Goal: Browse casually

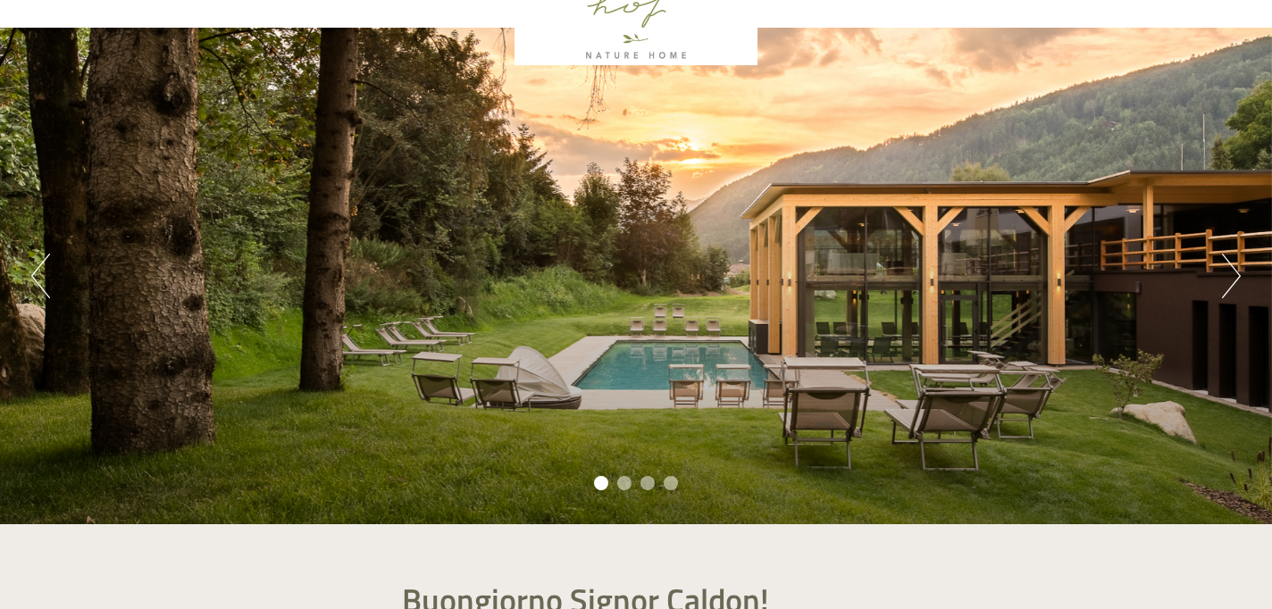
scroll to position [107, 0]
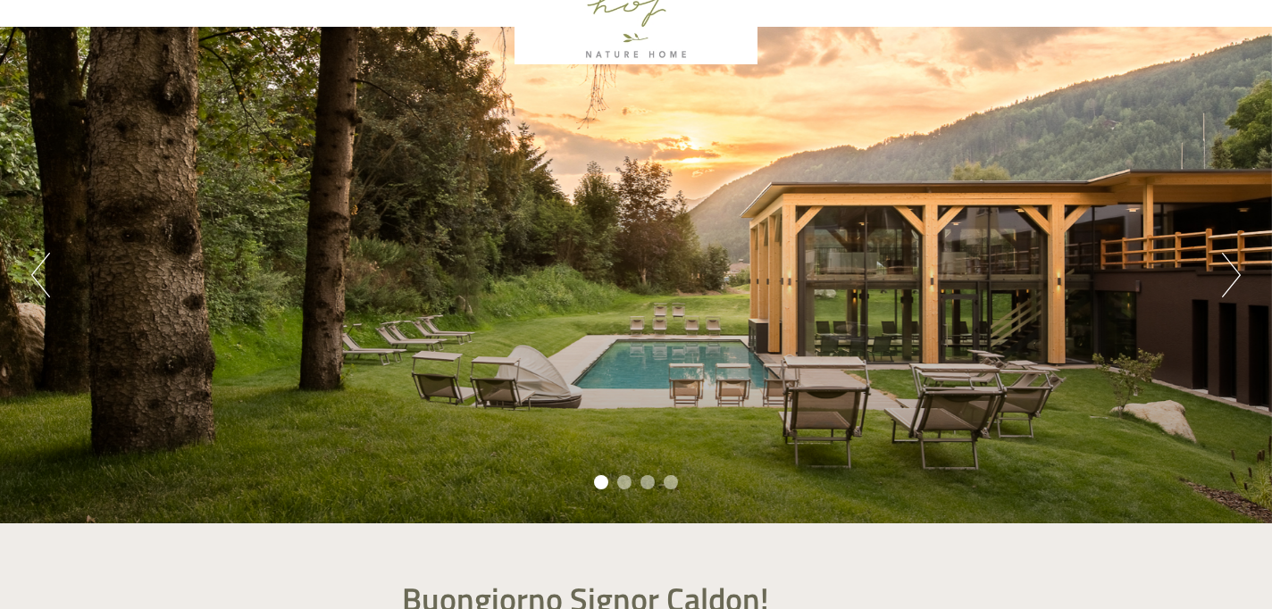
click at [1227, 273] on button "Next" at bounding box center [1231, 275] width 19 height 45
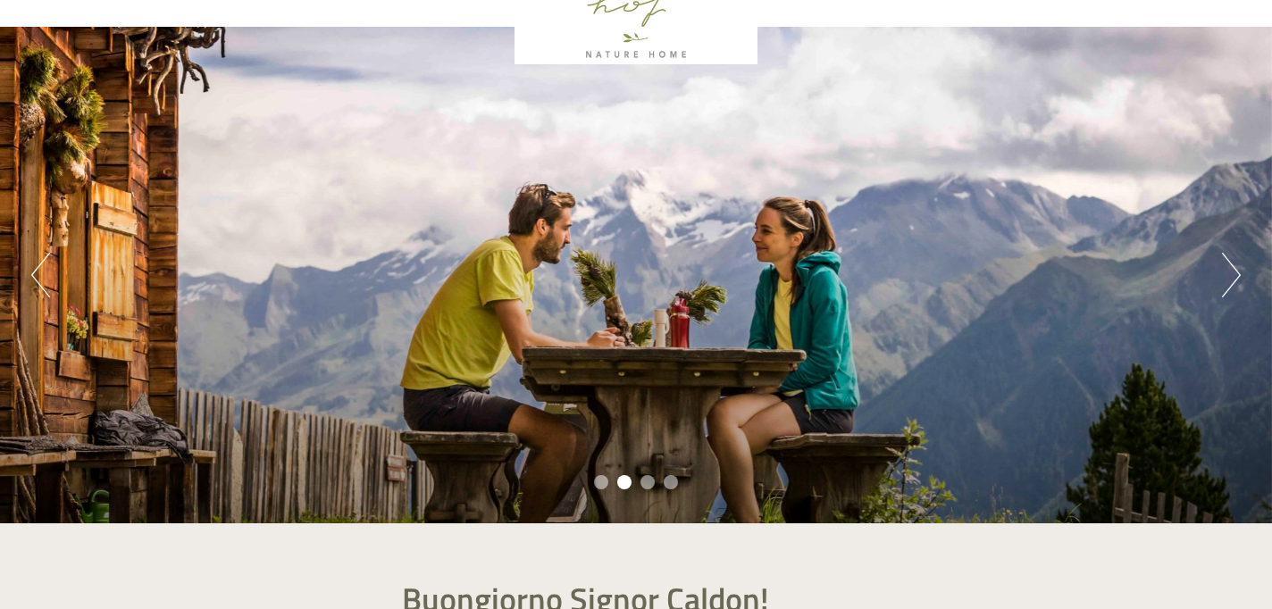
click at [1227, 273] on button "Next" at bounding box center [1231, 275] width 19 height 45
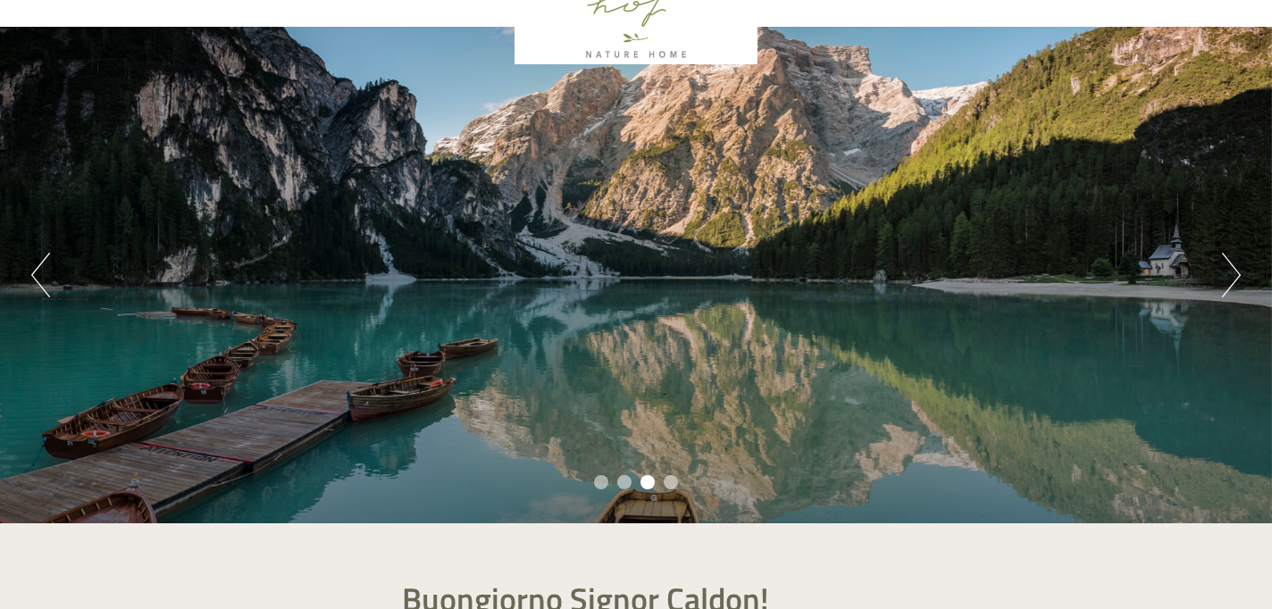
click at [1227, 273] on button "Next" at bounding box center [1231, 275] width 19 height 45
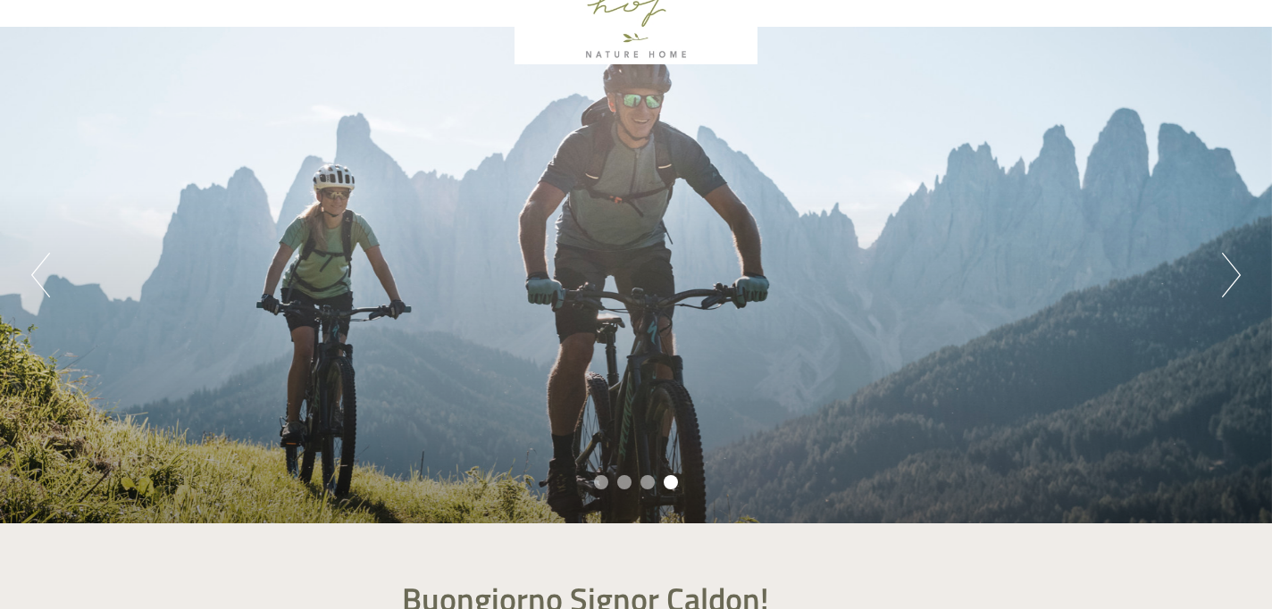
click at [1227, 273] on button "Next" at bounding box center [1231, 275] width 19 height 45
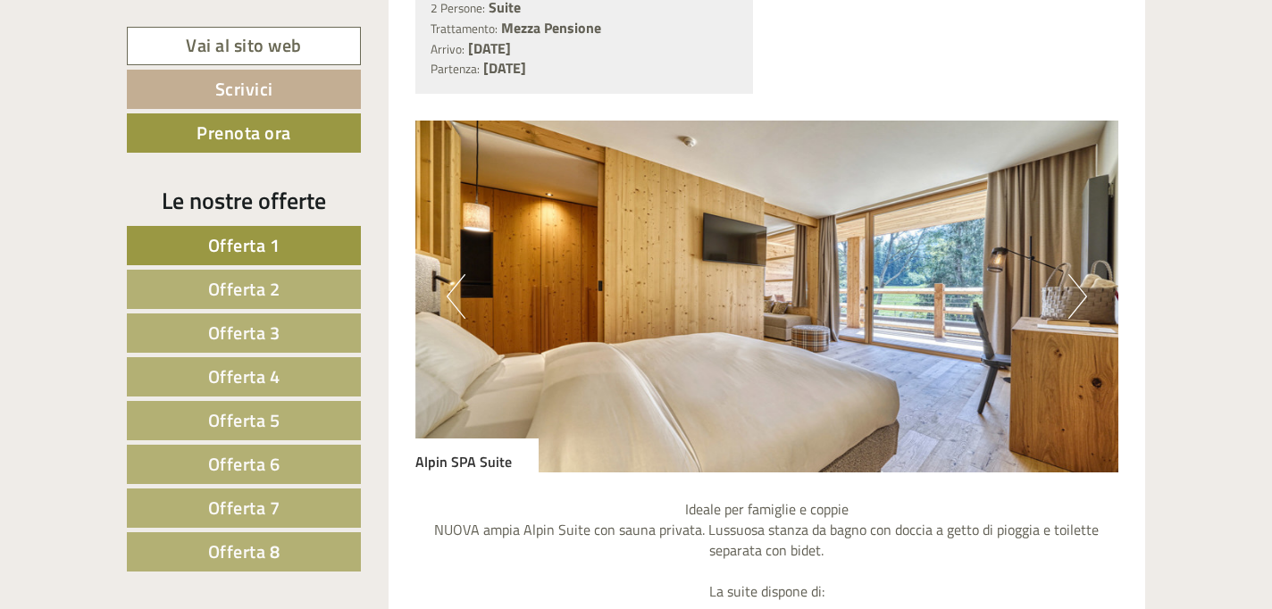
scroll to position [3088, 0]
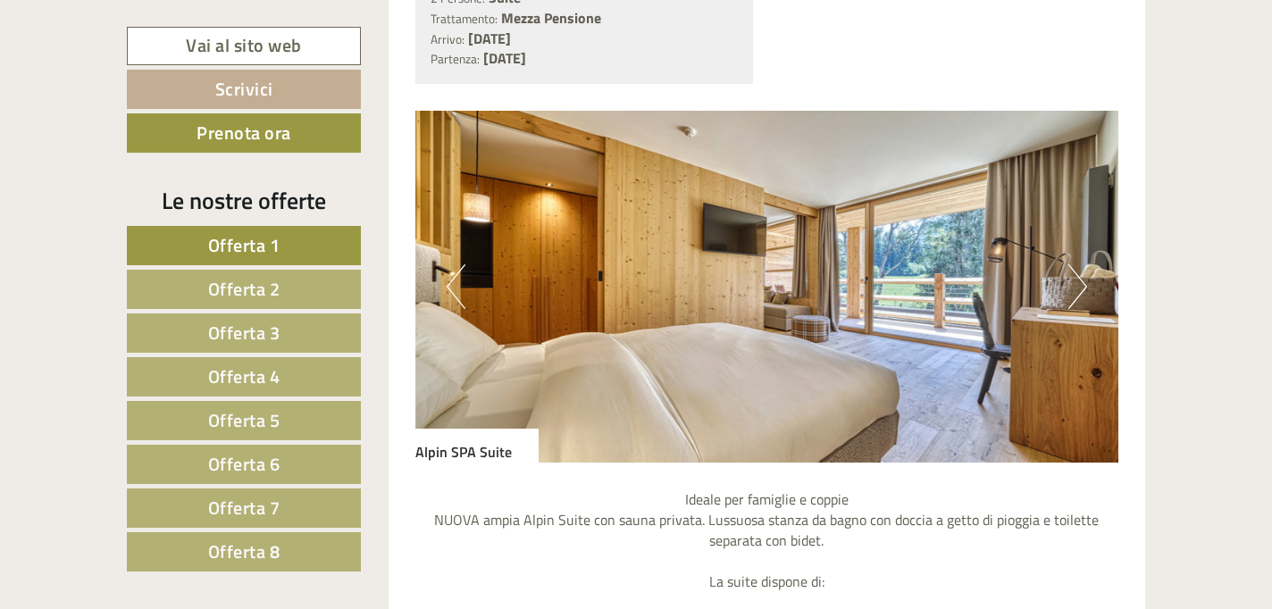
click at [998, 345] on img at bounding box center [768, 287] width 704 height 352
click at [1078, 293] on button "Next" at bounding box center [1078, 286] width 19 height 45
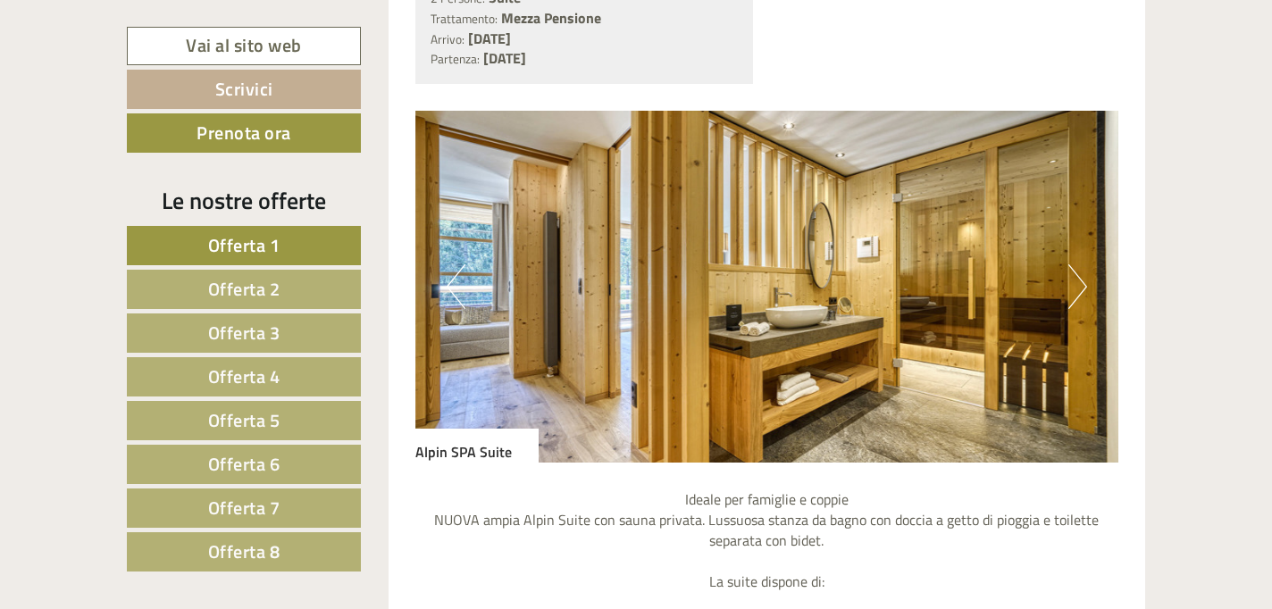
click at [1078, 293] on button "Next" at bounding box center [1078, 286] width 19 height 45
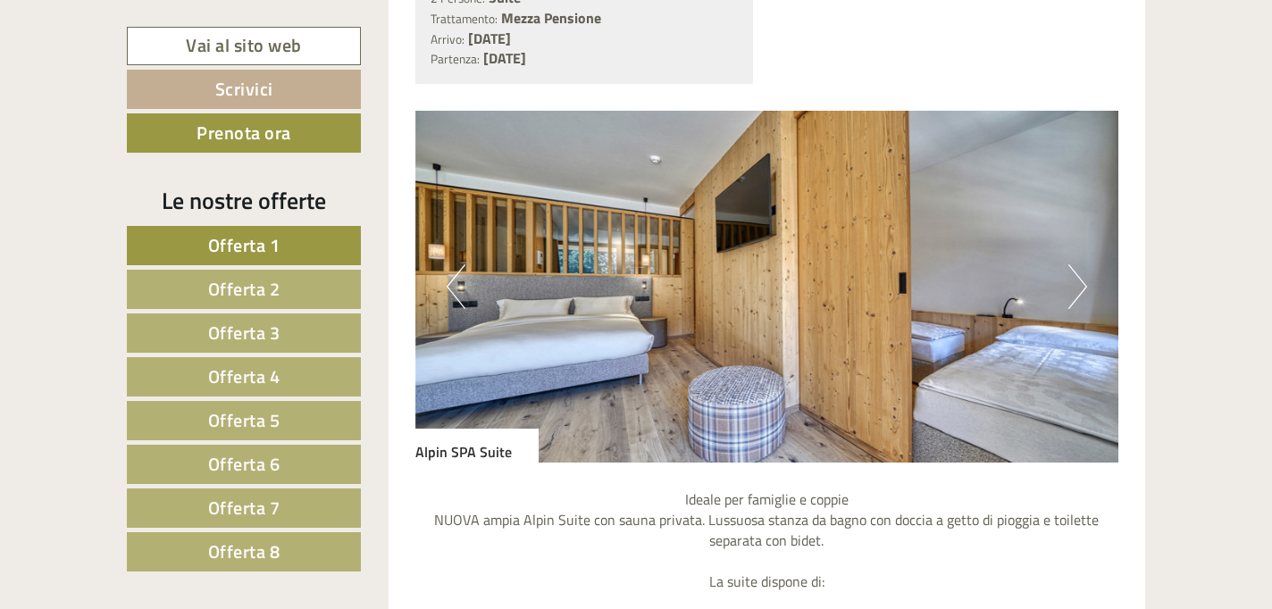
click at [1078, 293] on button "Next" at bounding box center [1078, 286] width 19 height 45
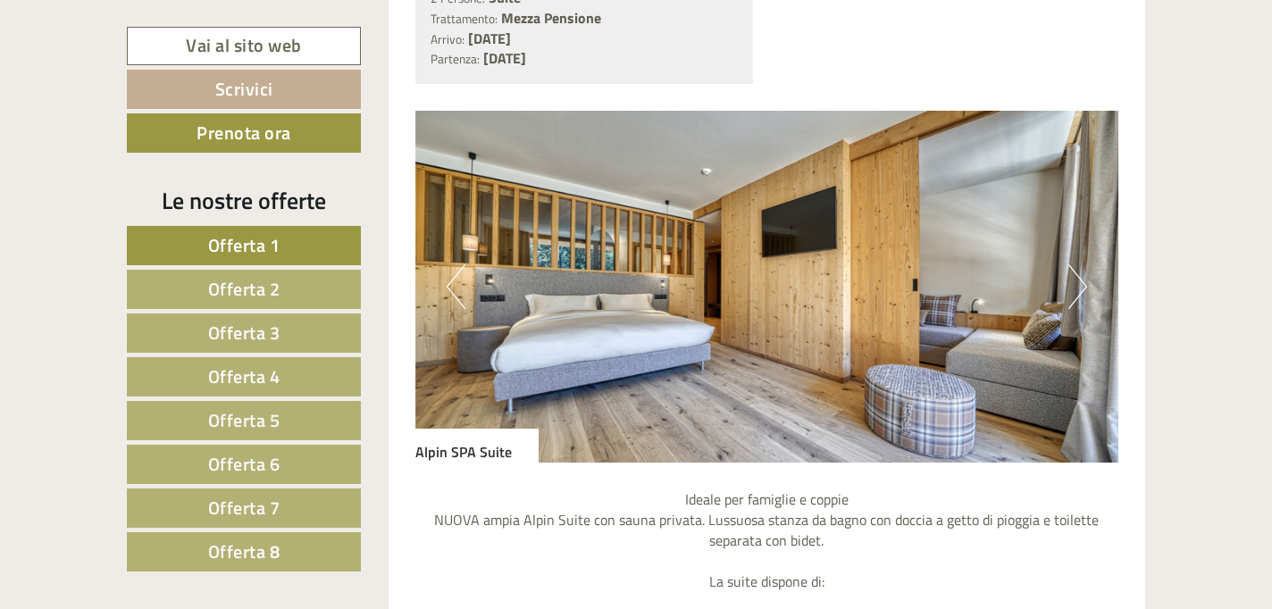
click at [1078, 293] on button "Next" at bounding box center [1078, 286] width 19 height 45
